Goal: Information Seeking & Learning: Learn about a topic

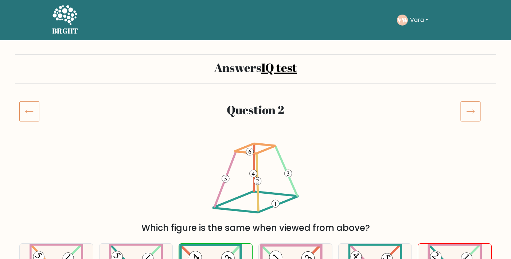
scroll to position [79, 0]
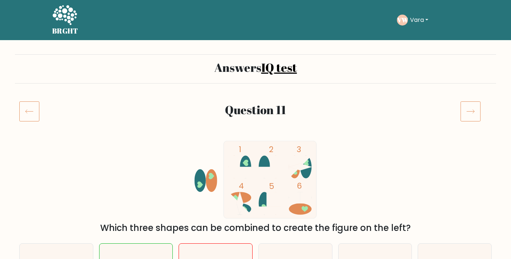
scroll to position [79, 0]
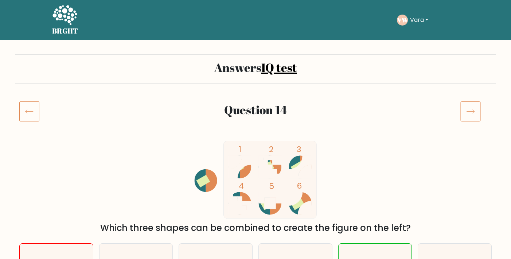
scroll to position [79, 0]
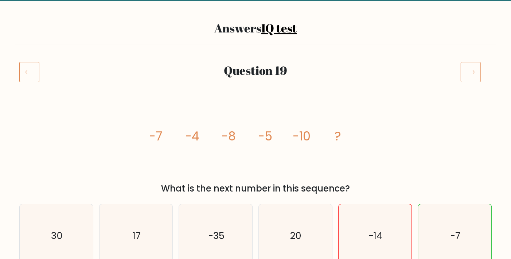
scroll to position [79, 0]
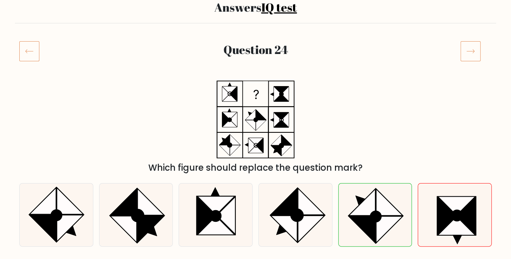
scroll to position [79, 0]
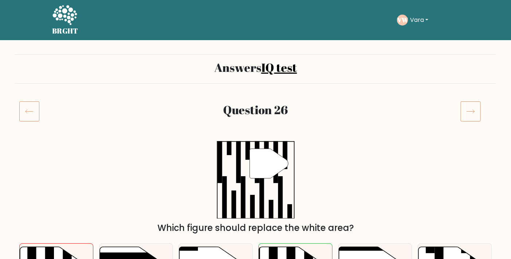
scroll to position [79, 0]
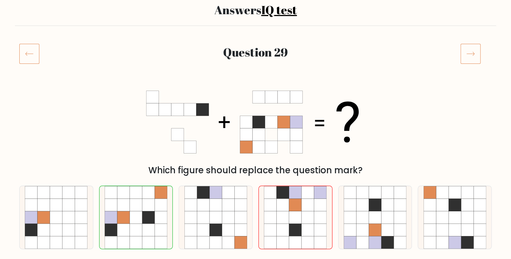
scroll to position [79, 0]
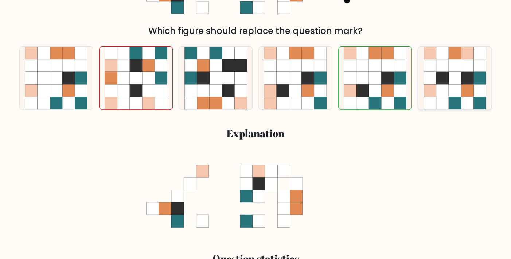
scroll to position [197, 0]
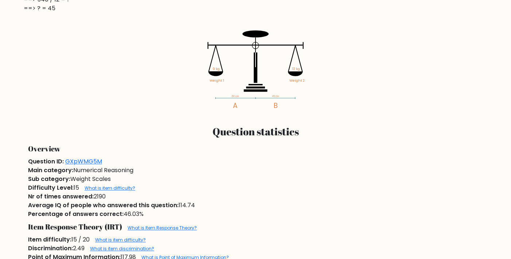
scroll to position [276, 0]
